Goal: Navigation & Orientation: Go to known website

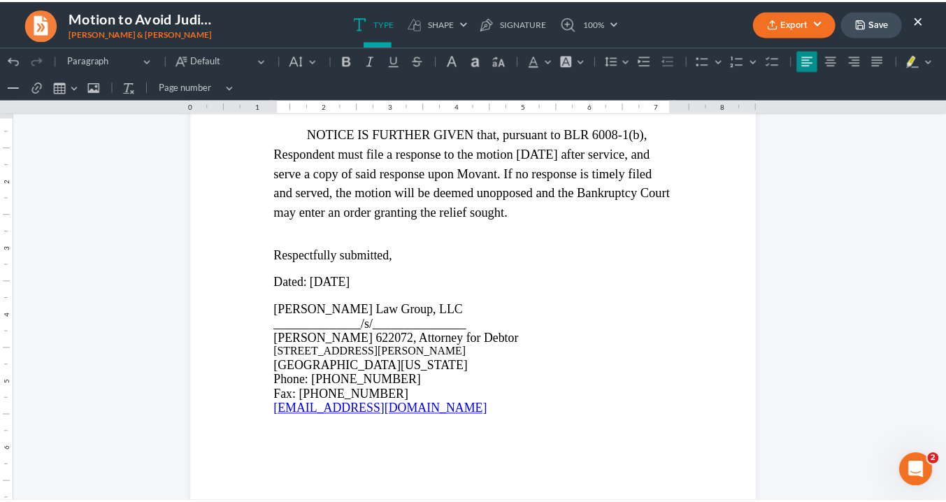
scroll to position [2415, 0]
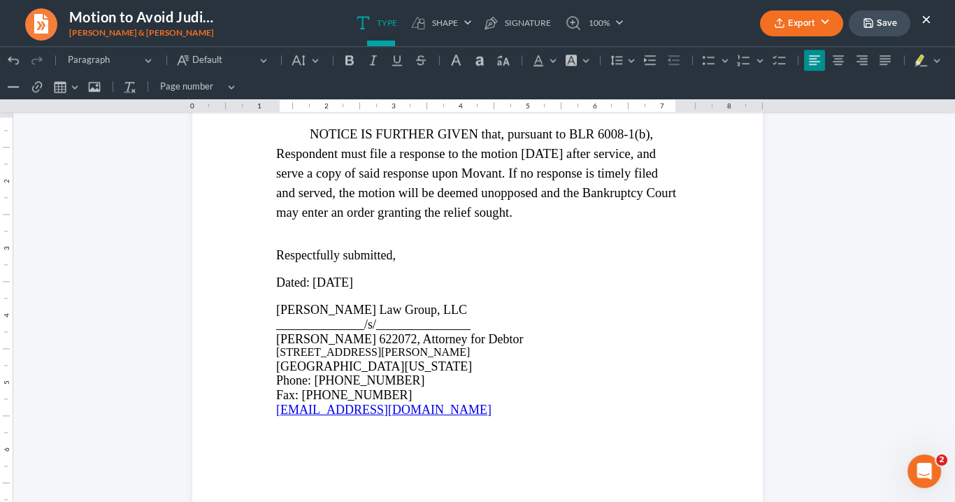
click at [923, 14] on button "×" at bounding box center [927, 18] width 10 height 17
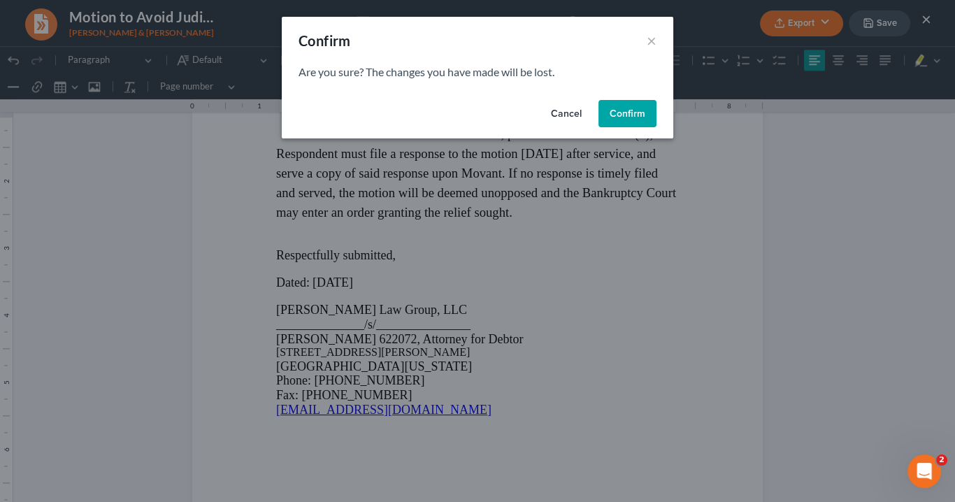
click at [634, 115] on button "Confirm" at bounding box center [628, 114] width 58 height 28
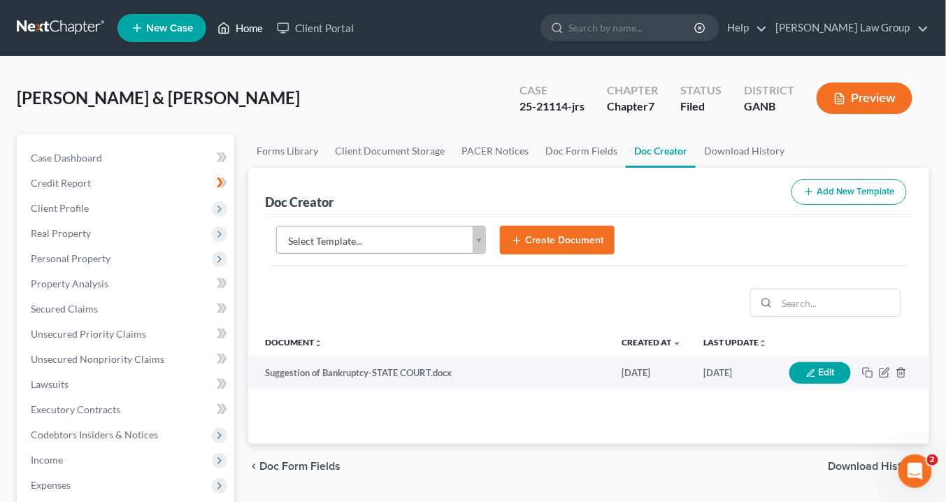
click at [243, 30] on link "Home" at bounding box center [240, 27] width 59 height 25
